Goal: Task Accomplishment & Management: Manage account settings

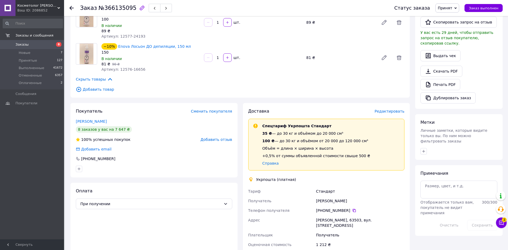
scroll to position [160, 0]
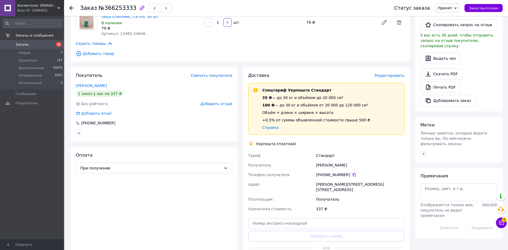
scroll to position [133, 0]
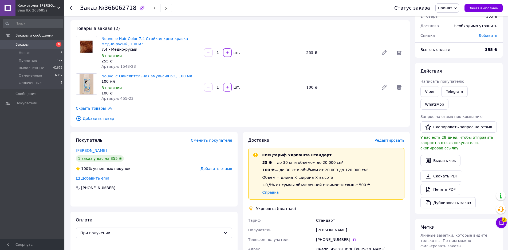
scroll to position [53, 0]
